Goal: Find specific fact

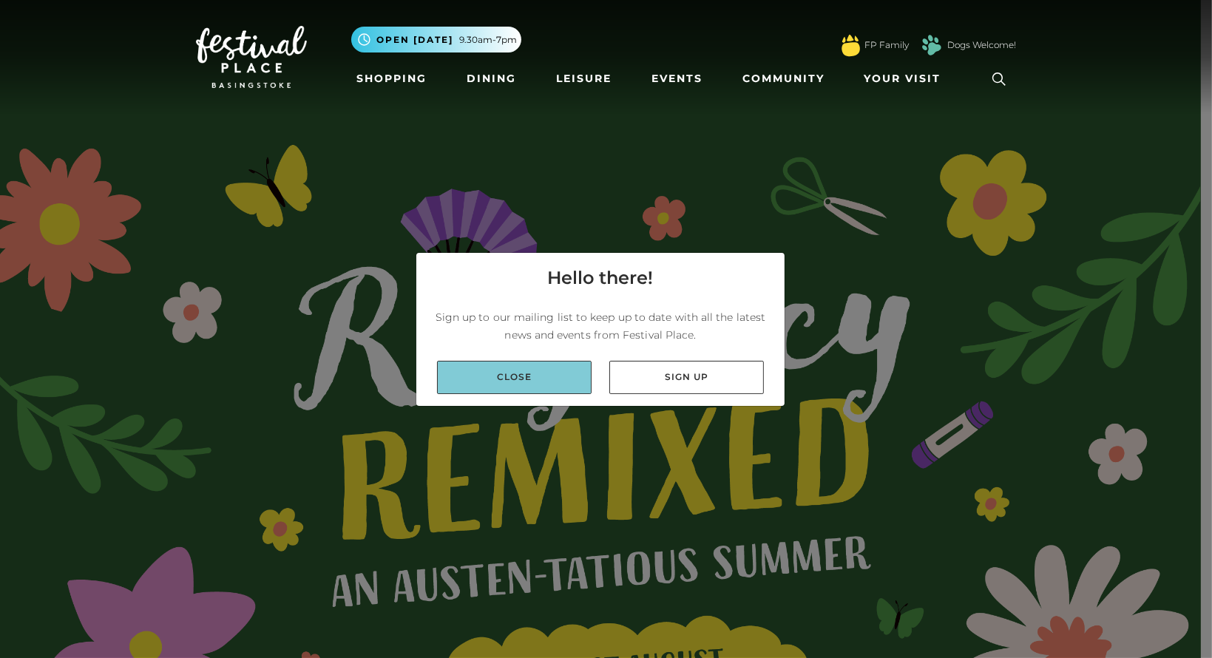
click at [563, 366] on link "Close" at bounding box center [514, 377] width 155 height 33
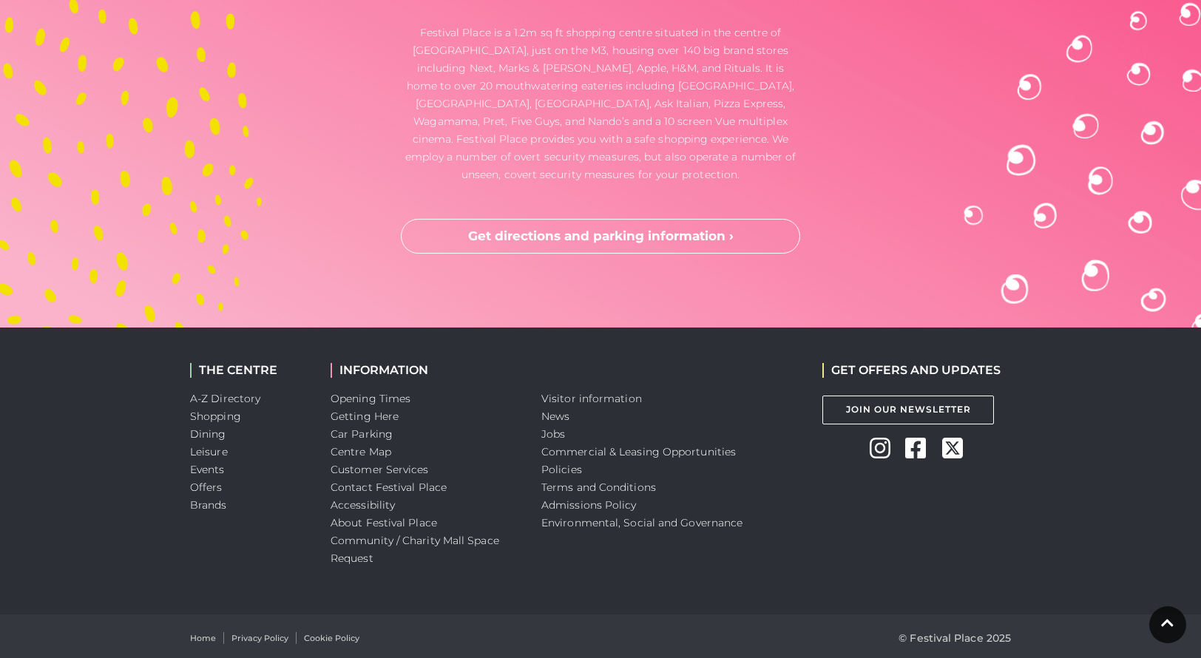
scroll to position [4588, 0]
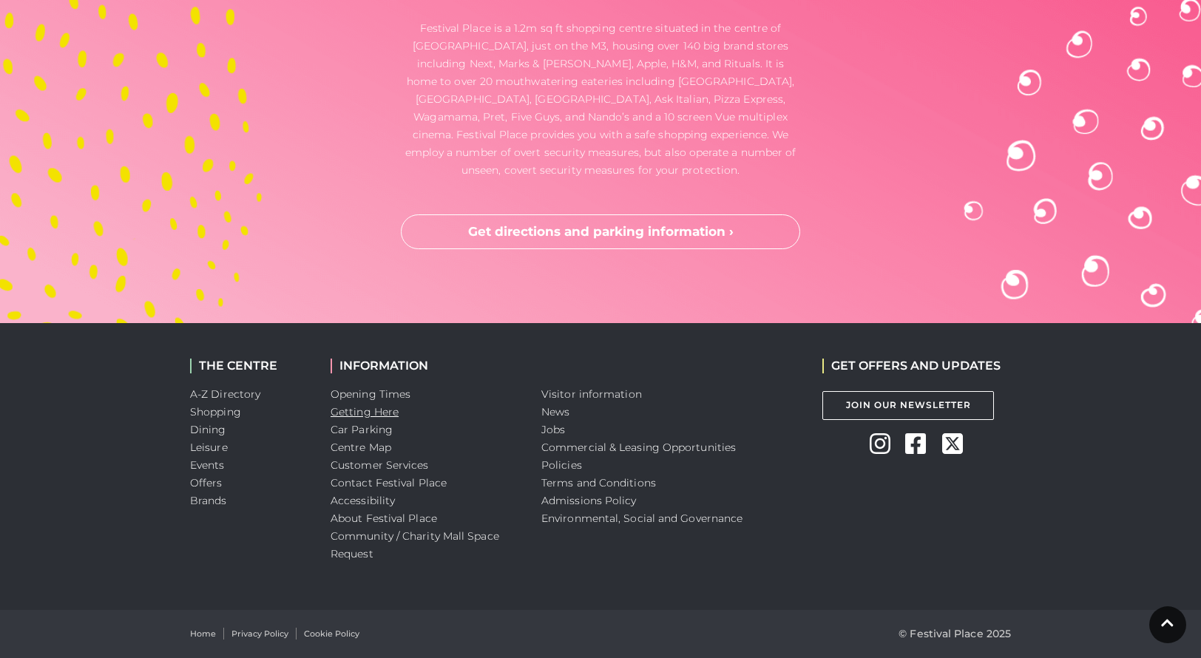
click at [367, 412] on link "Getting Here" at bounding box center [365, 411] width 68 height 13
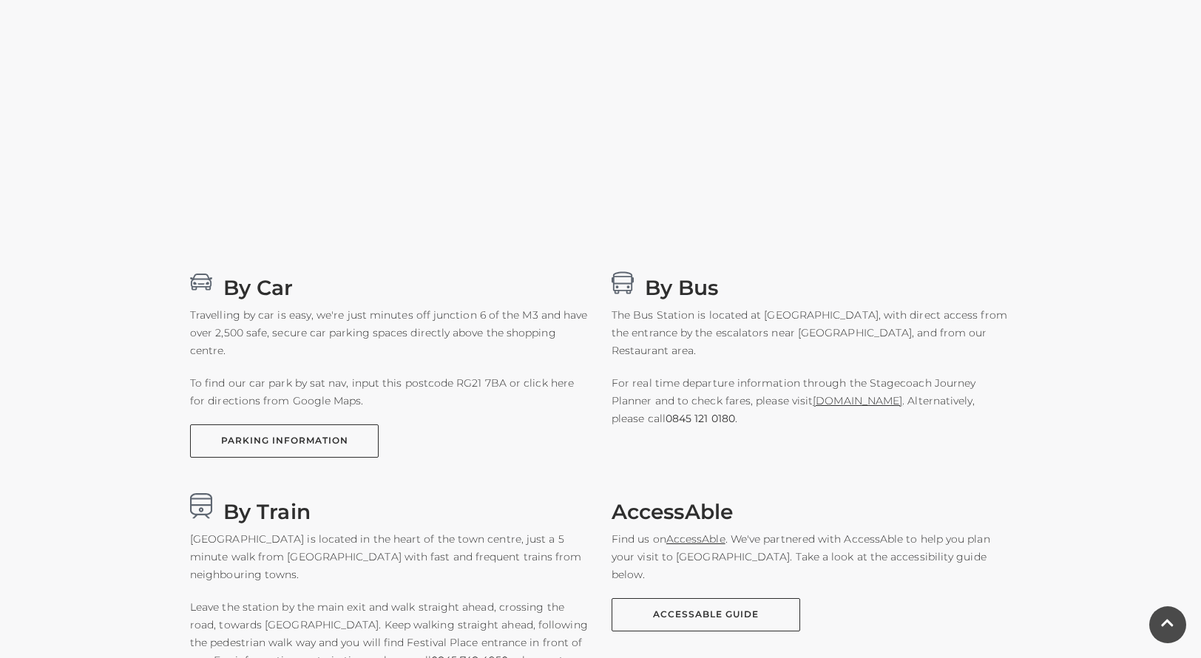
scroll to position [740, 0]
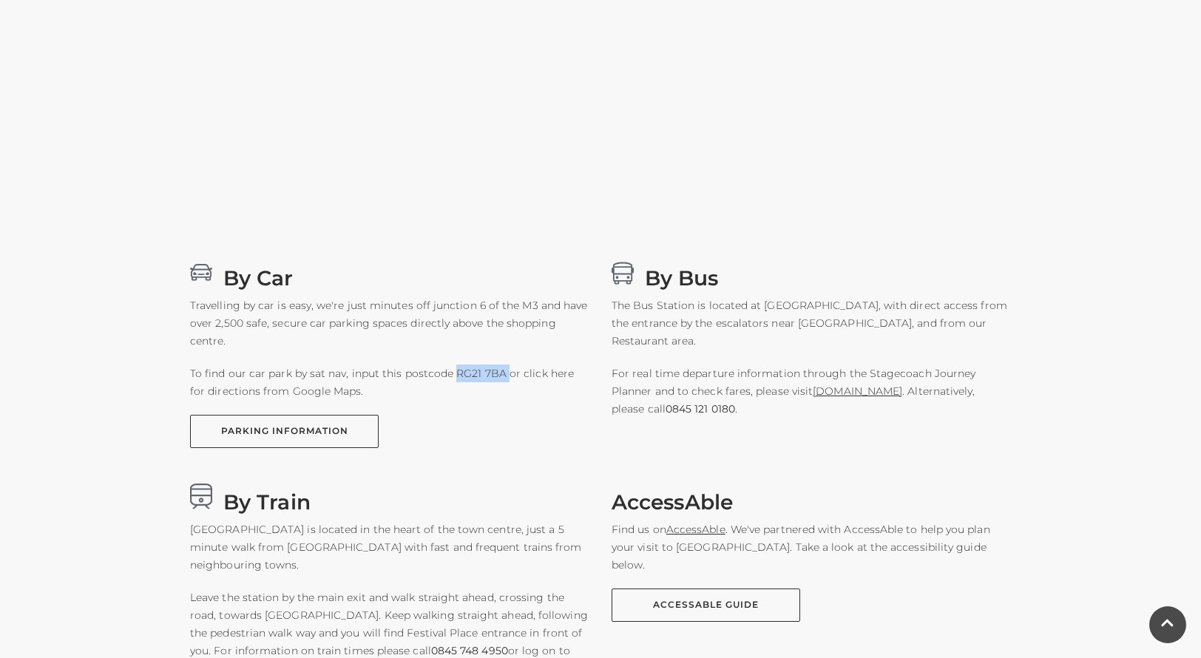
drag, startPoint x: 454, startPoint y: 369, endPoint x: 506, endPoint y: 376, distance: 52.3
click at [506, 376] on p "To find our car park by sat nav, input this postcode RG21 7BA or click here for…" at bounding box center [389, 382] width 399 height 35
copy p "RG21 7BA"
